Goal: Navigation & Orientation: Find specific page/section

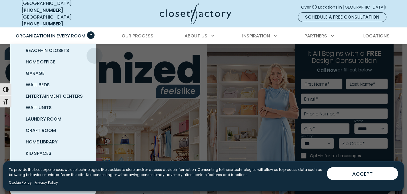
scroll to position [33, 0]
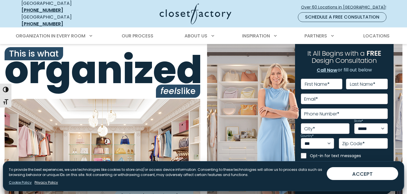
click at [23, 184] on link "Cookie Policy" at bounding box center [20, 182] width 23 height 5
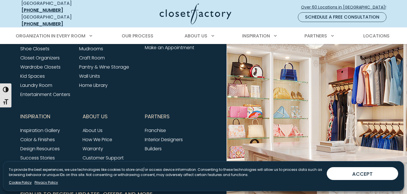
scroll to position [789, 0]
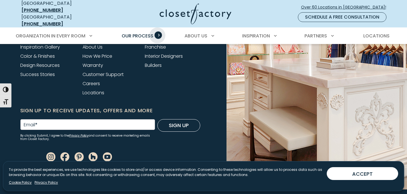
click at [157, 31] on span "Primary Menu" at bounding box center [157, 34] width 7 height 7
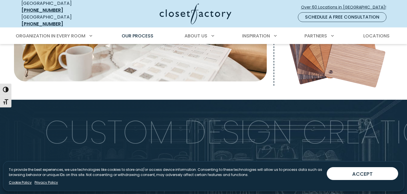
scroll to position [143, 0]
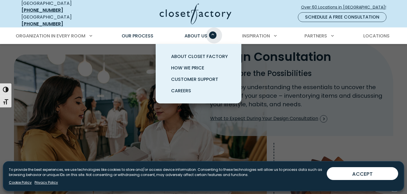
click at [214, 31] on span "Primary Menu" at bounding box center [212, 34] width 7 height 7
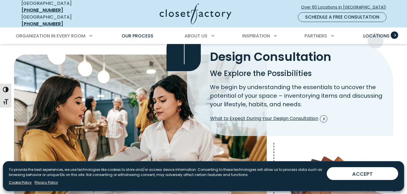
click at [375, 36] on link "Locations" at bounding box center [376, 36] width 38 height 16
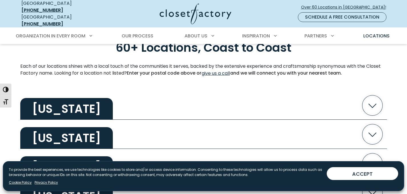
scroll to position [286, 0]
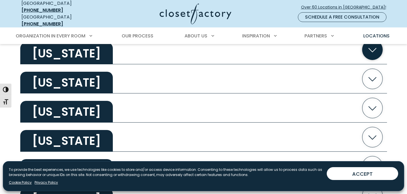
click at [368, 47] on icon "button" at bounding box center [372, 50] width 20 height 20
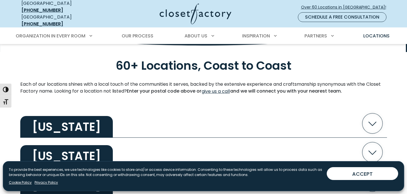
scroll to position [0, 0]
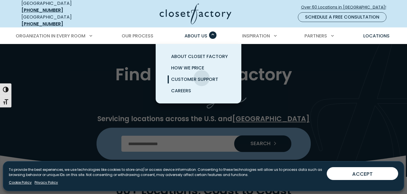
click at [202, 76] on span "Customer Support" at bounding box center [194, 79] width 47 height 7
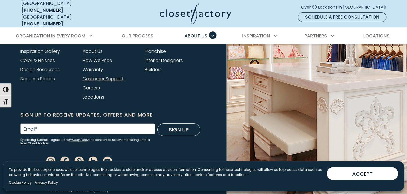
scroll to position [465, 0]
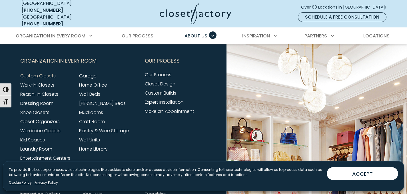
click at [38, 73] on link "Custom Closets" at bounding box center [37, 76] width 35 height 7
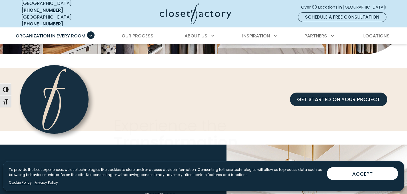
scroll to position [1856, 0]
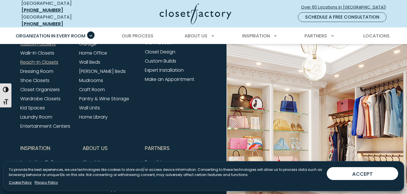
click at [55, 65] on link "Reach-In Closets" at bounding box center [39, 62] width 38 height 7
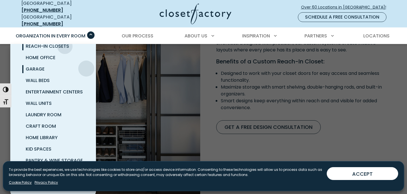
scroll to position [714, 0]
